Goal: Information Seeking & Learning: Learn about a topic

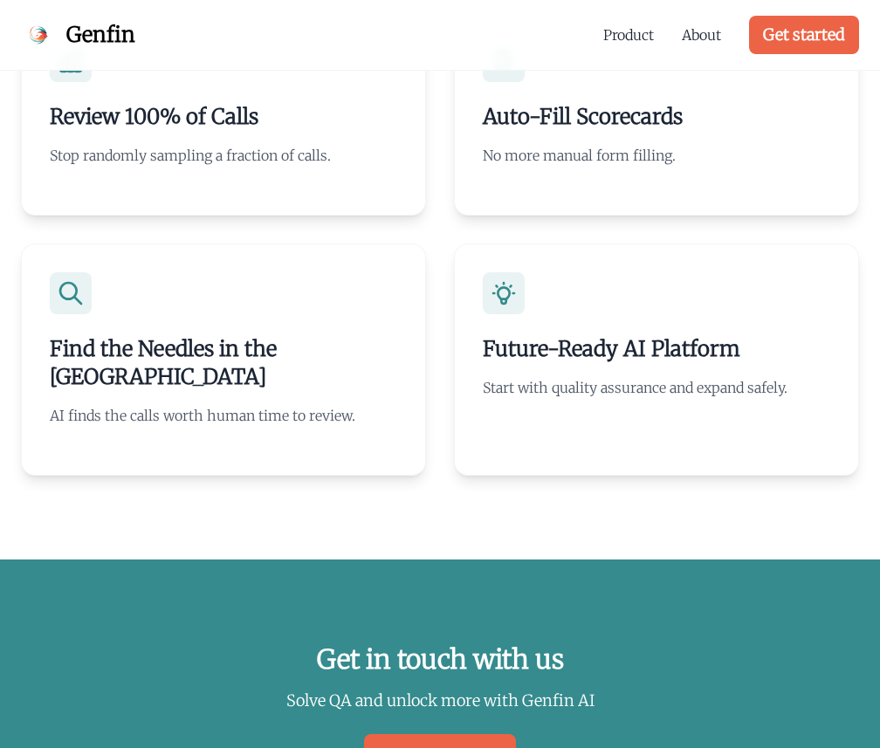
scroll to position [5188, 0]
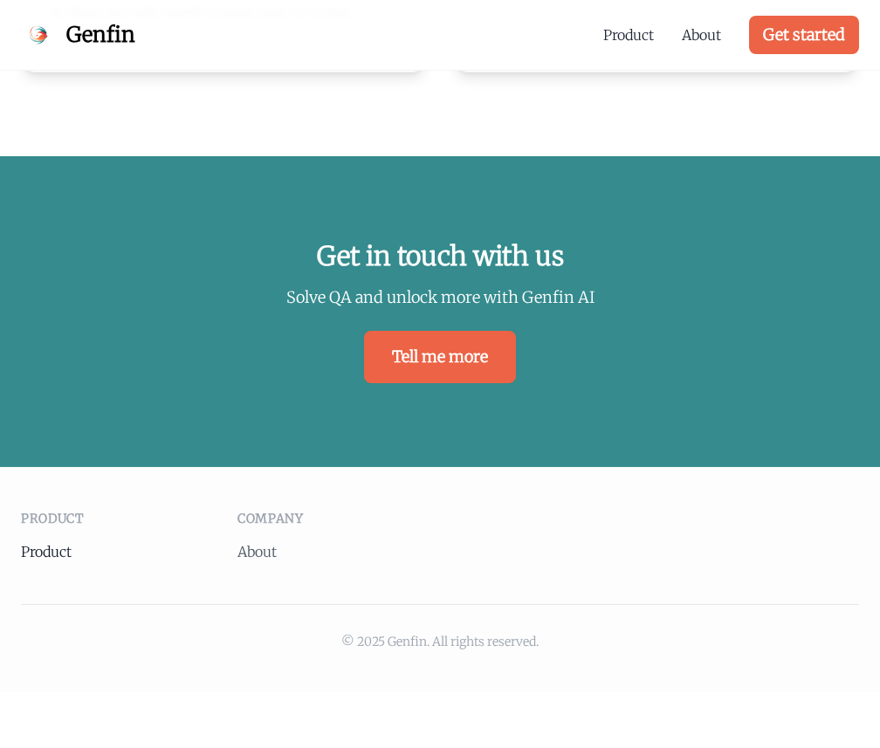
click at [68, 543] on link "Product" at bounding box center [46, 551] width 51 height 17
click at [257, 543] on link "About" at bounding box center [256, 551] width 39 height 17
click at [632, 32] on link "Product" at bounding box center [628, 34] width 51 height 21
click at [697, 37] on link "About" at bounding box center [701, 34] width 39 height 21
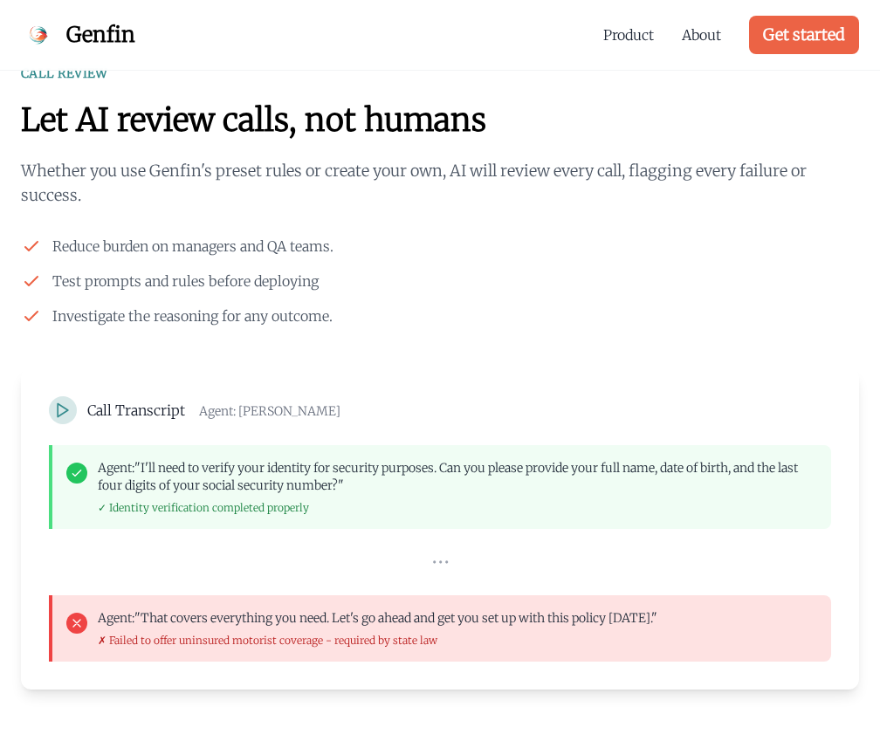
scroll to position [1522, 0]
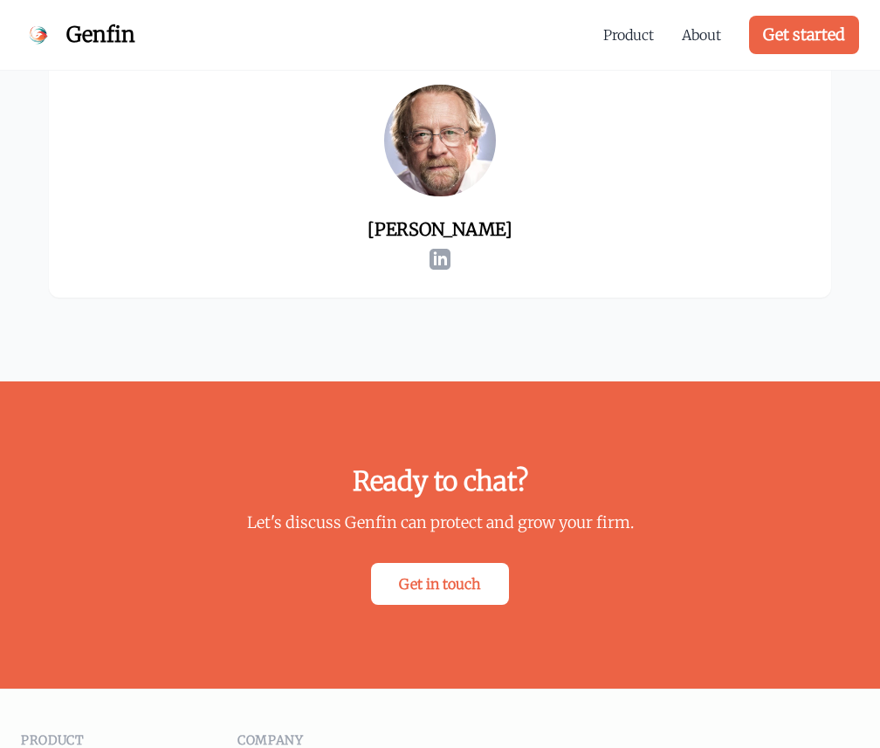
scroll to position [3147, 0]
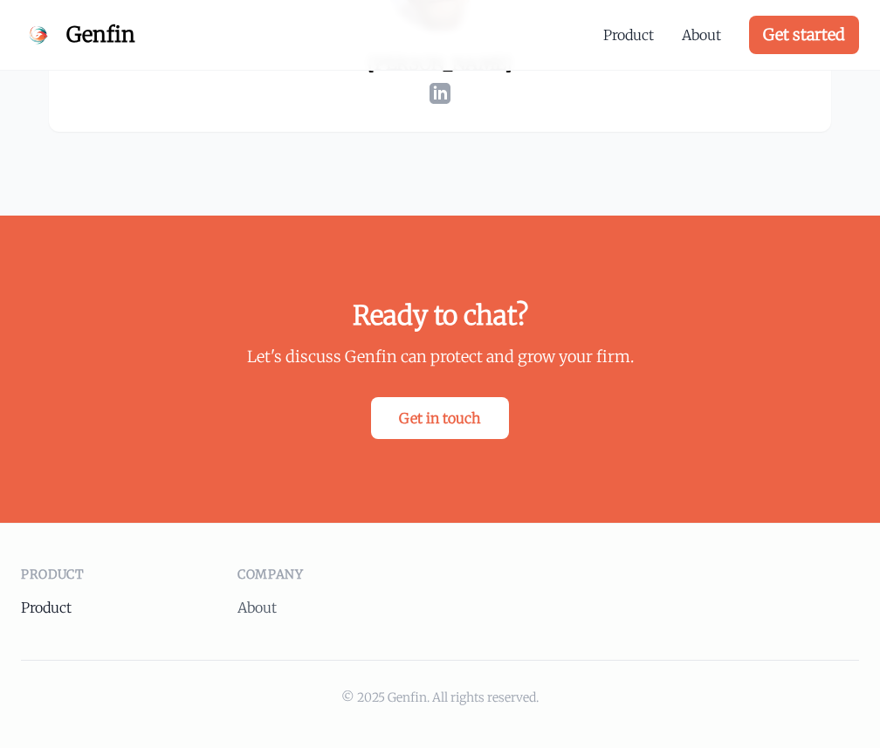
click at [49, 611] on link "Product" at bounding box center [46, 607] width 51 height 17
click at [607, 38] on link "Product" at bounding box center [628, 34] width 51 height 21
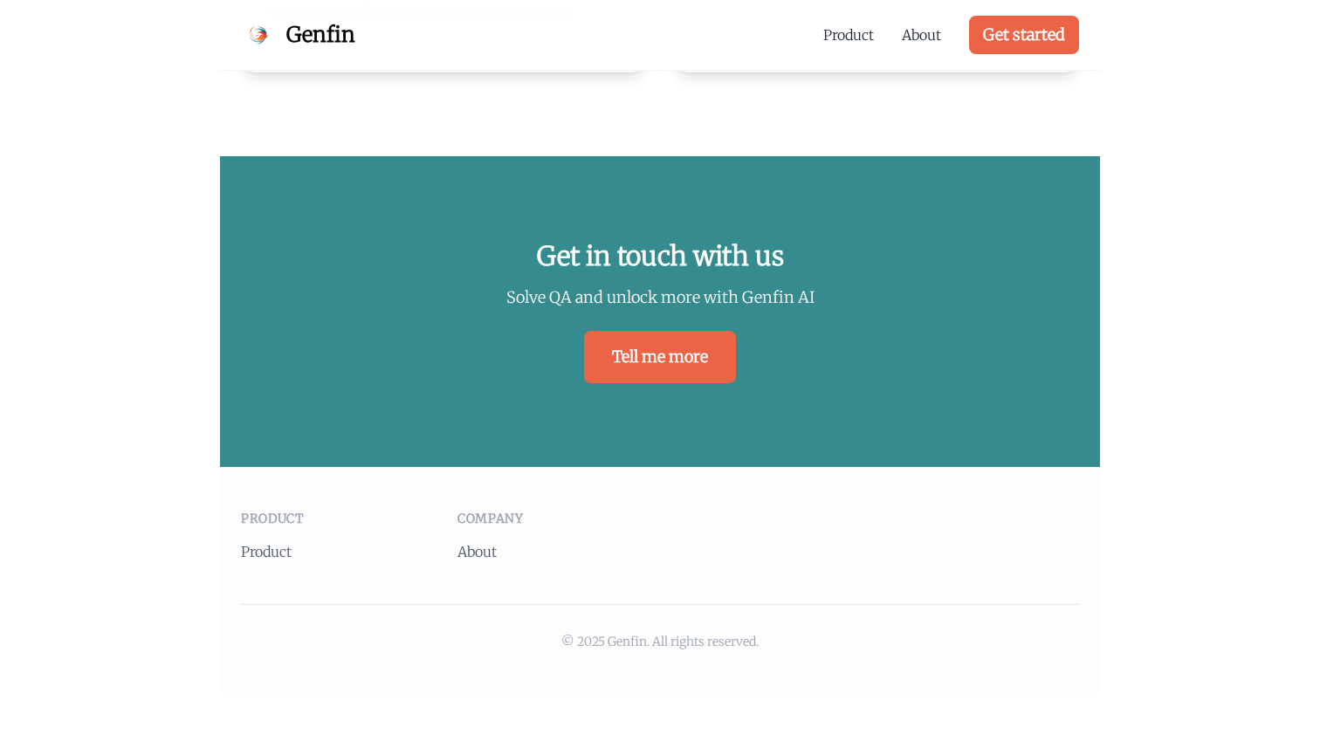
scroll to position [3778, 0]
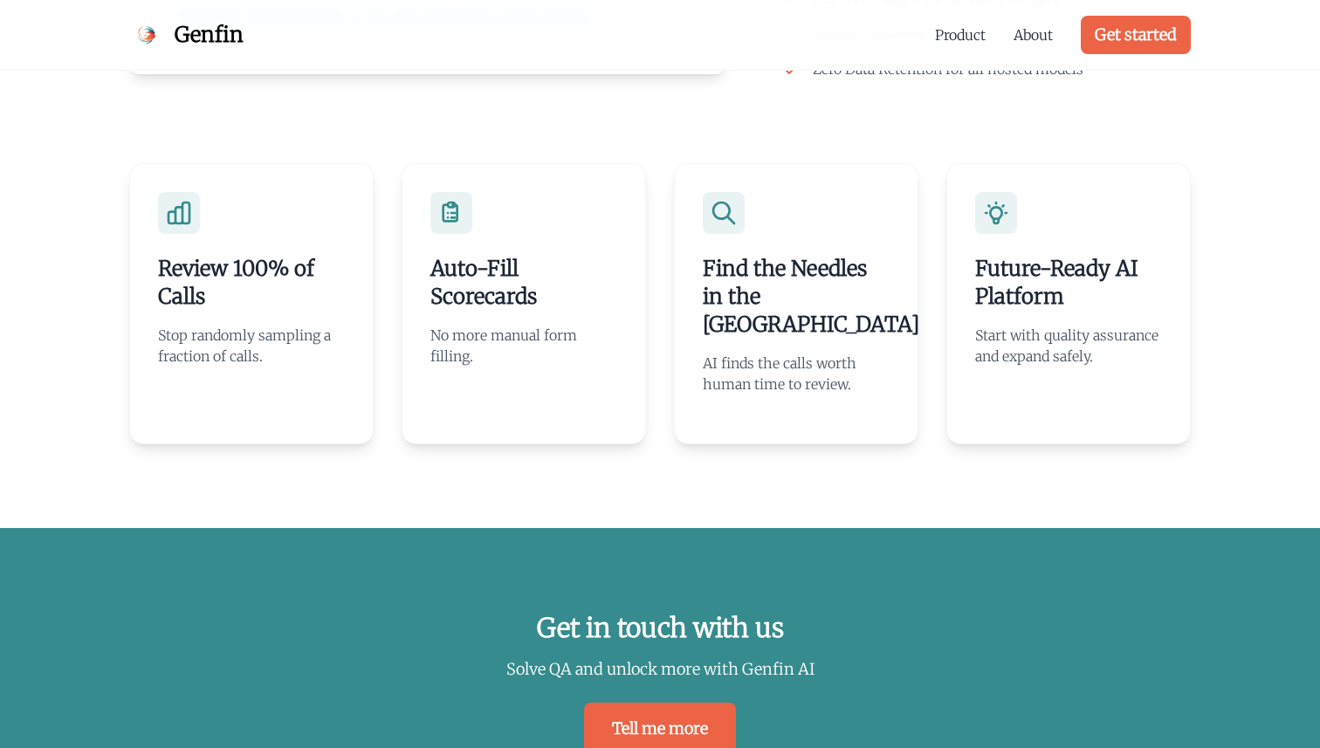
scroll to position [3778, 0]
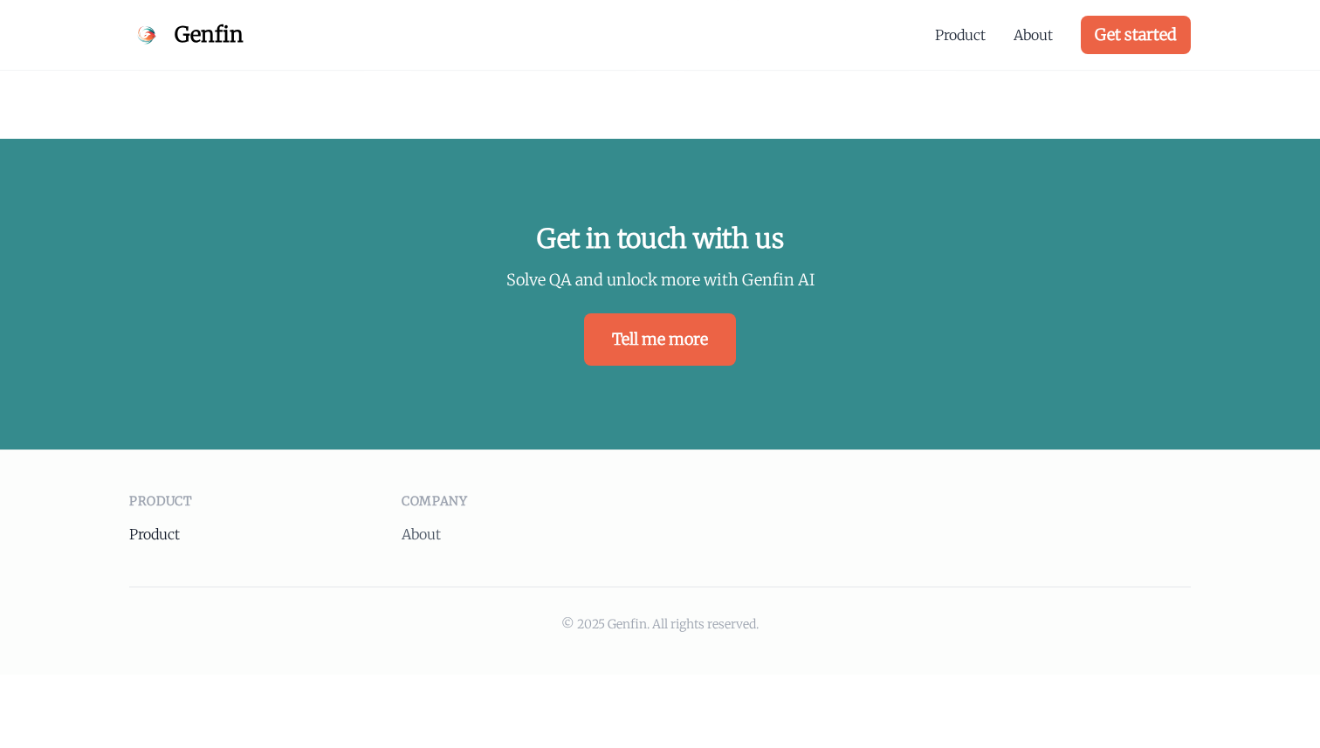
click at [146, 525] on link "Product" at bounding box center [154, 533] width 51 height 17
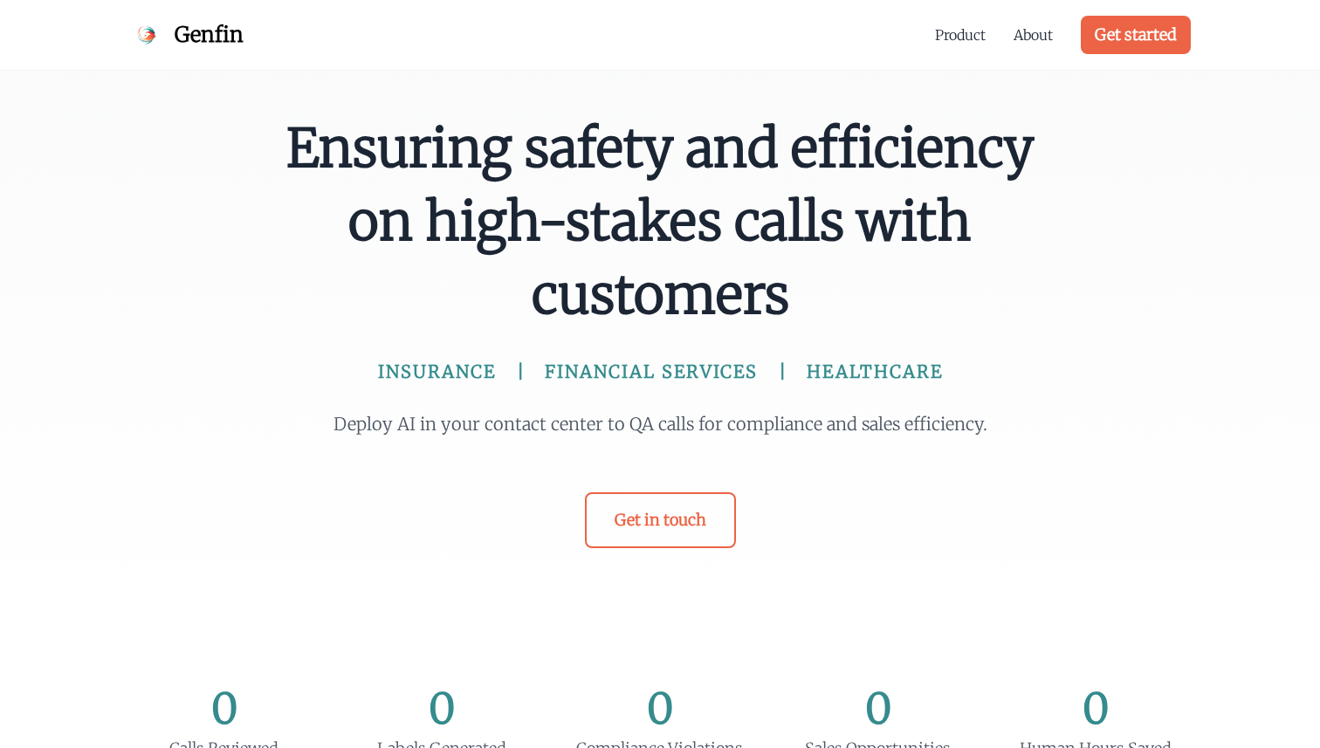
scroll to position [1443, 0]
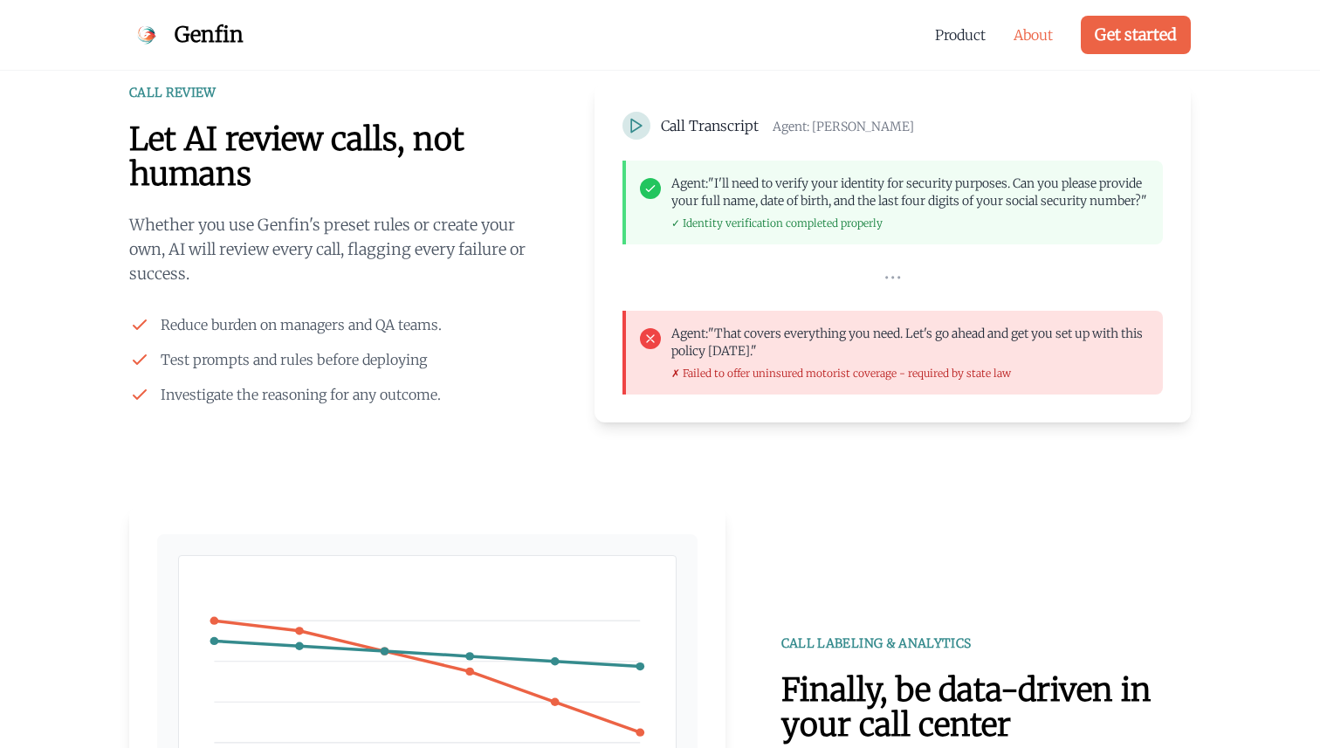
click at [1036, 36] on link "About" at bounding box center [1032, 34] width 39 height 21
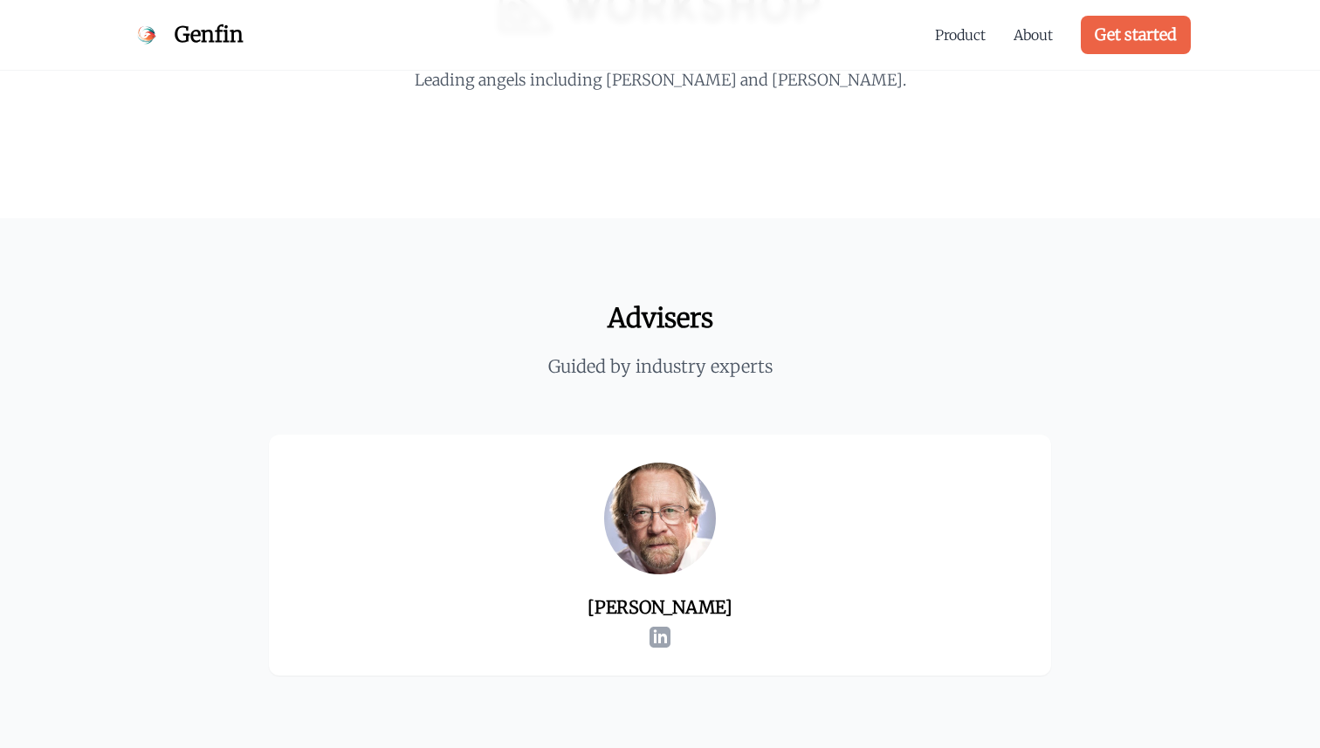
scroll to position [3157, 0]
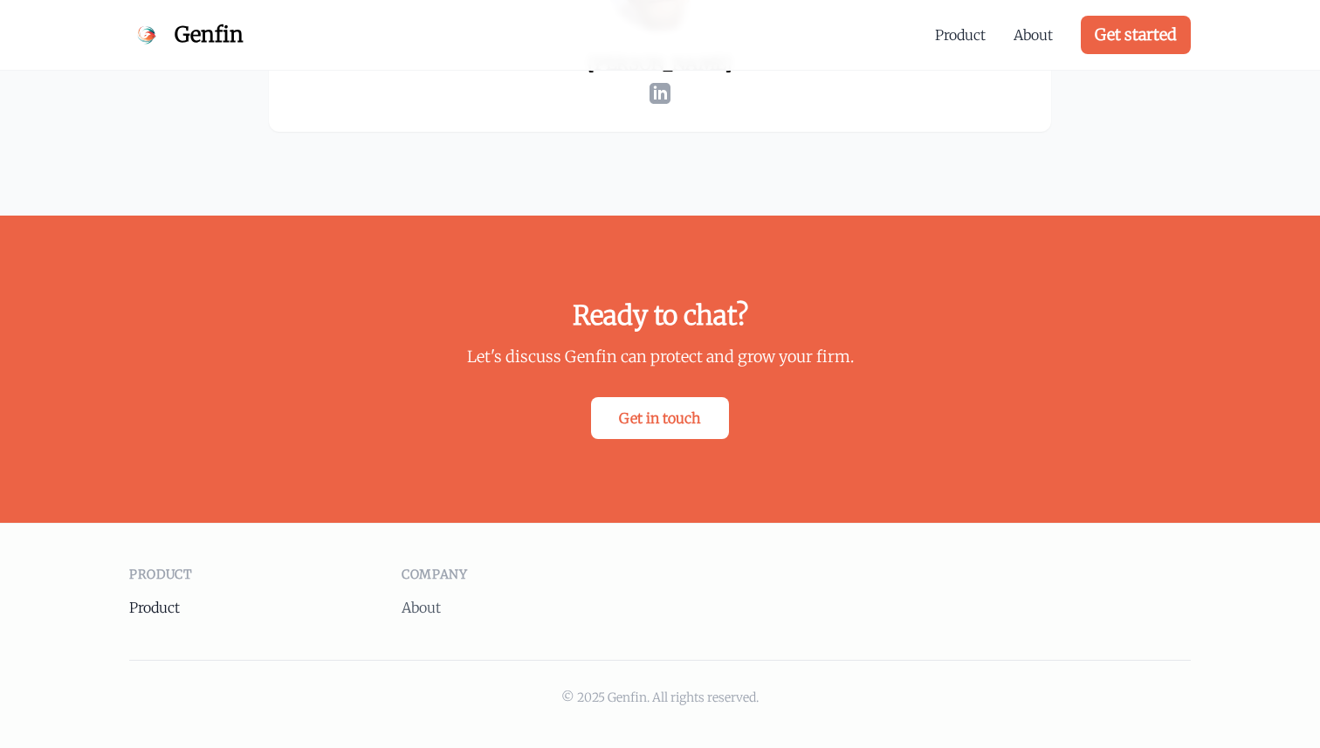
click at [167, 605] on link "Product" at bounding box center [154, 607] width 51 height 17
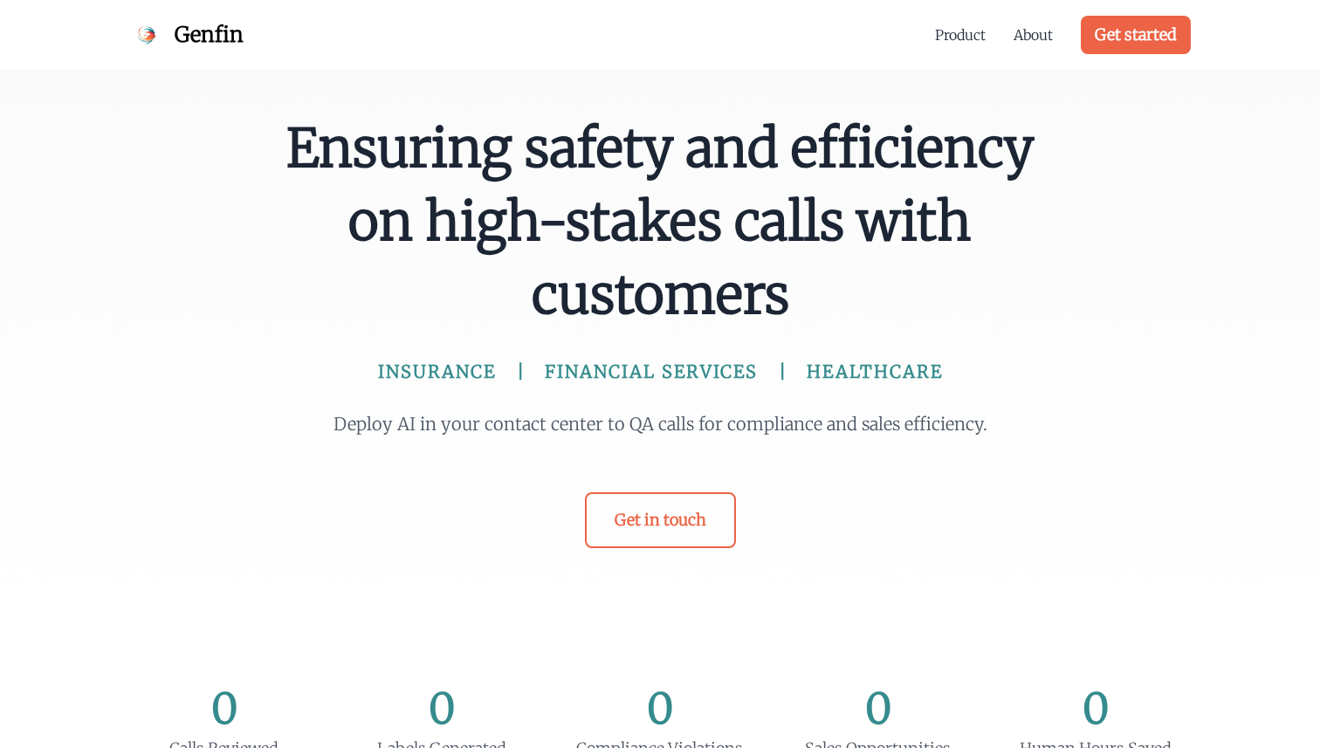
scroll to position [1443, 0]
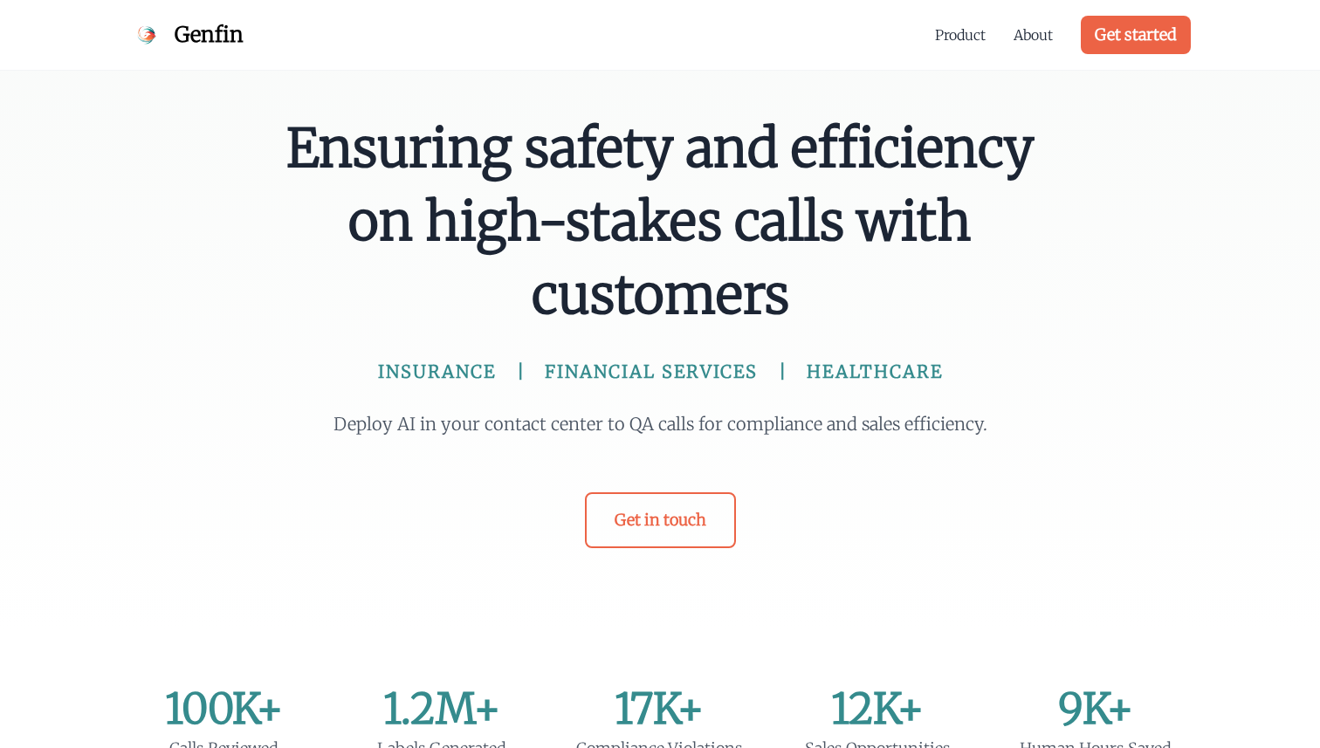
click at [786, 428] on p "Deploy AI in your contact center to QA calls for compliance and sales efficienc…" at bounding box center [660, 424] width 670 height 24
